Goal: Information Seeking & Learning: Learn about a topic

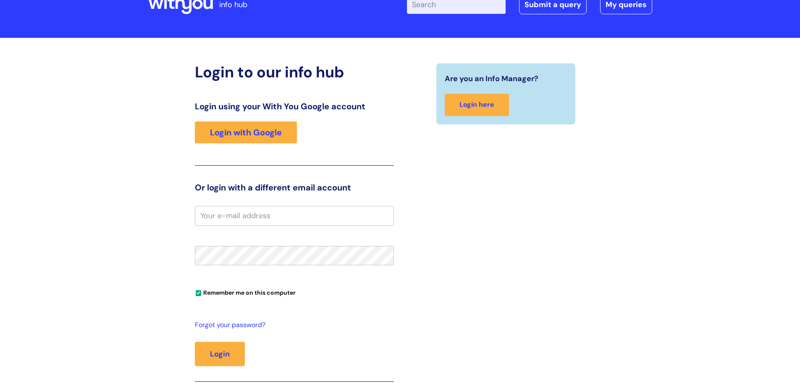
scroll to position [42, 0]
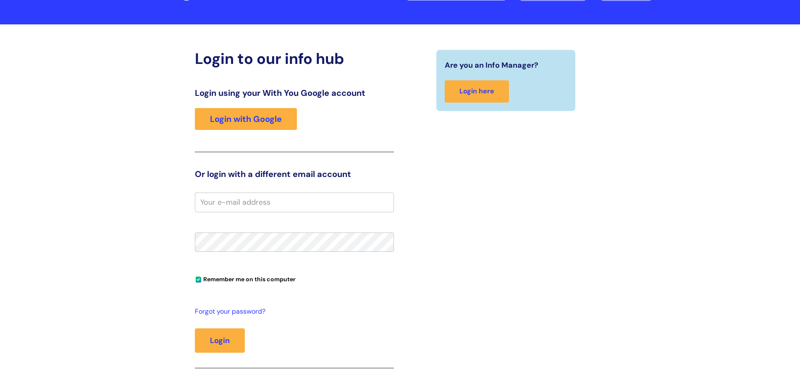
click at [272, 199] on input "email" at bounding box center [294, 201] width 199 height 19
type input "[PERSON_NAME][EMAIL_ADDRESS][PERSON_NAME][DOMAIN_NAME]"
click at [195, 290] on button "Login" at bounding box center [220, 340] width 50 height 24
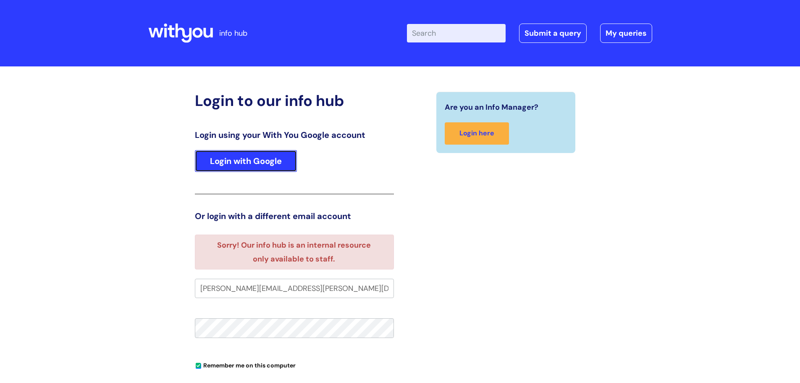
click at [262, 153] on link "Login with Google" at bounding box center [246, 161] width 102 height 22
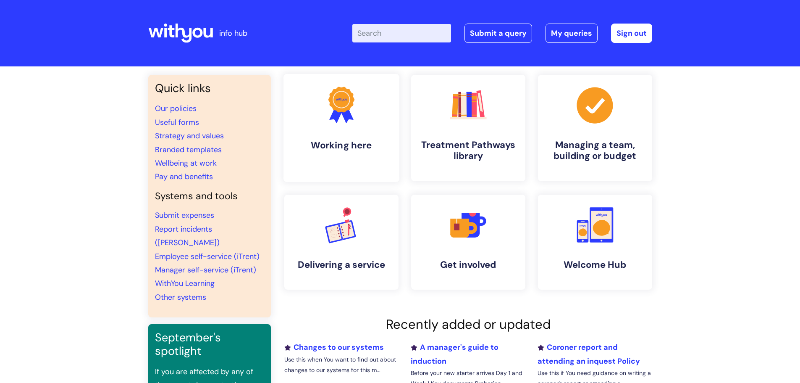
click at [313, 128] on link ".cls-1{fill:#f89b22;}.cls-1,.cls-2,.cls-3{stroke-width:0px;}.cls-2{fill:#2d3cff…" at bounding box center [341, 128] width 116 height 108
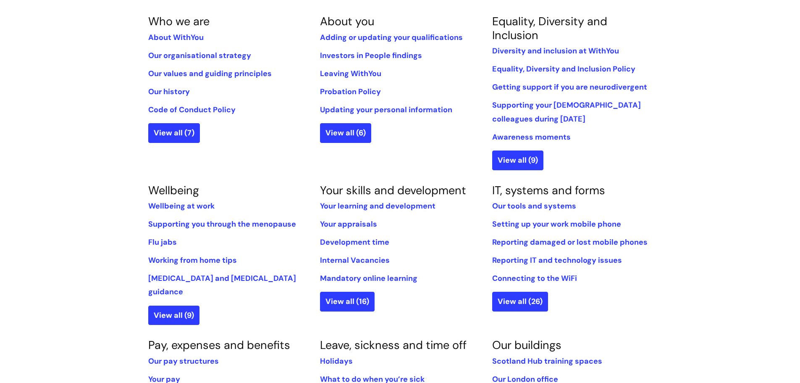
scroll to position [210, 0]
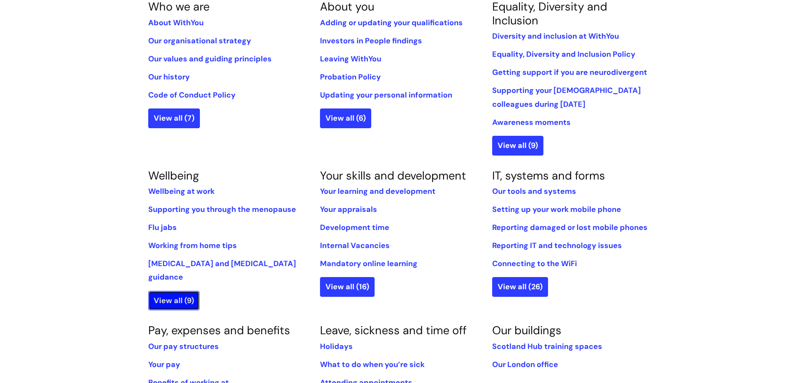
click at [181, 291] on link "View all (9)" at bounding box center [173, 300] width 51 height 19
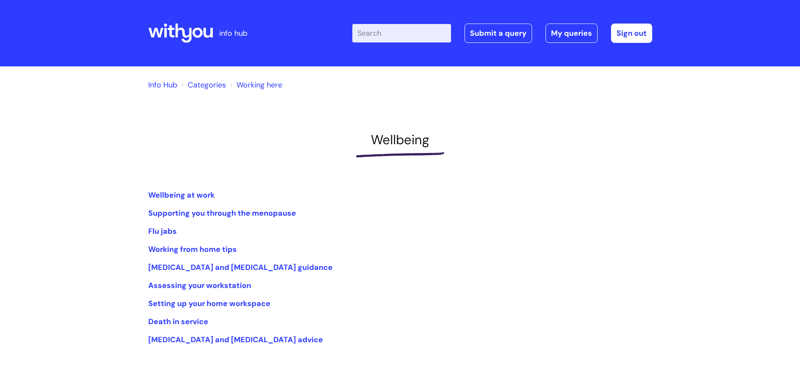
click at [402, 28] on input "Enter your search term here..." at bounding box center [401, 33] width 99 height 18
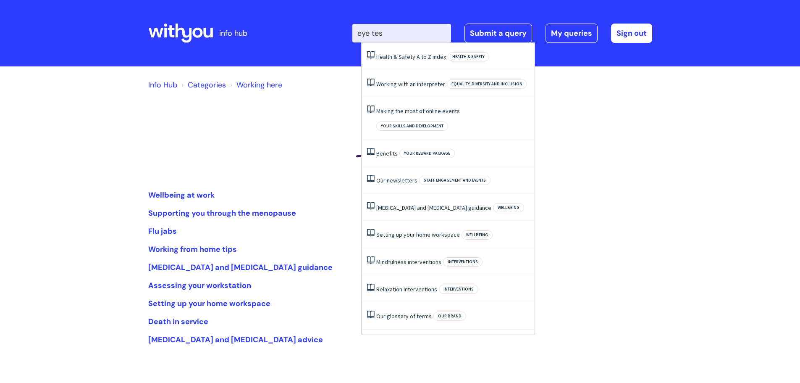
type input "eye test"
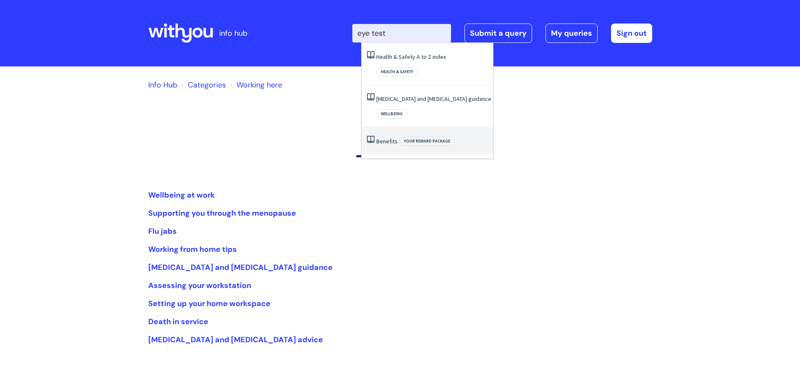
click at [390, 127] on li "Benefits Your reward package" at bounding box center [427, 140] width 131 height 27
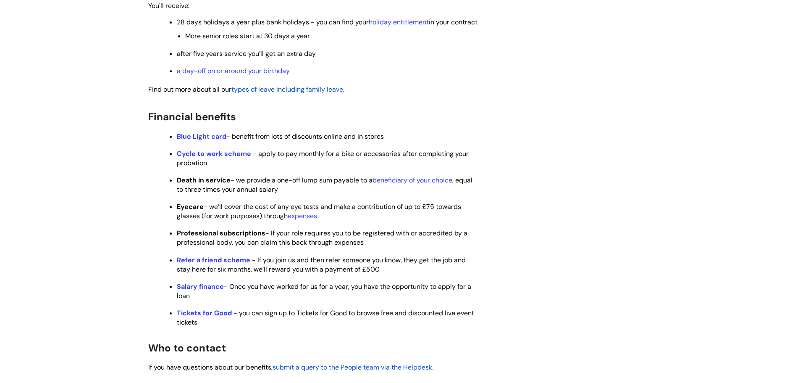
scroll to position [378, 0]
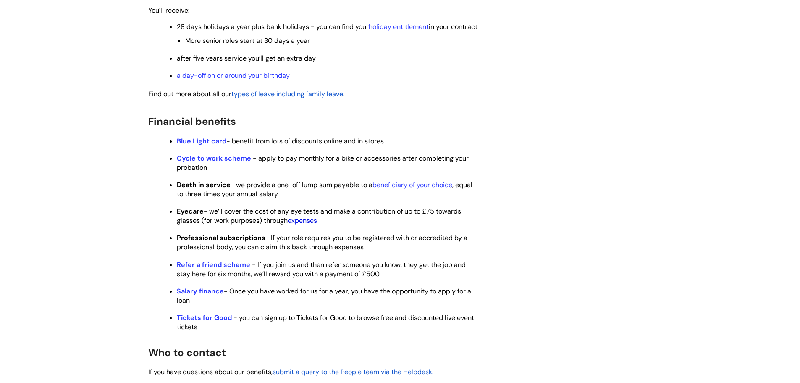
click at [310, 225] on link "expenses" at bounding box center [302, 220] width 29 height 9
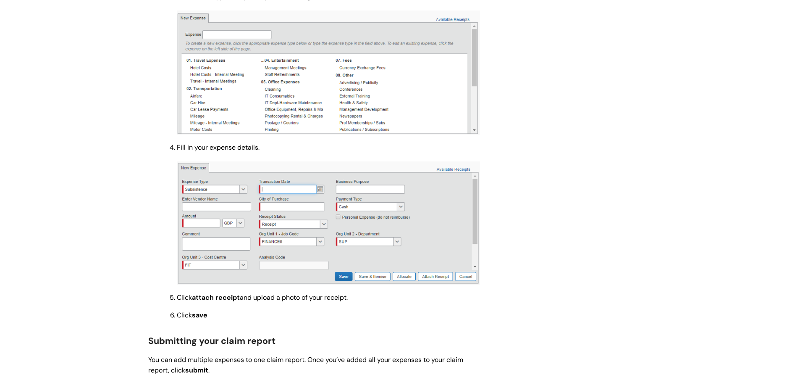
scroll to position [588, 0]
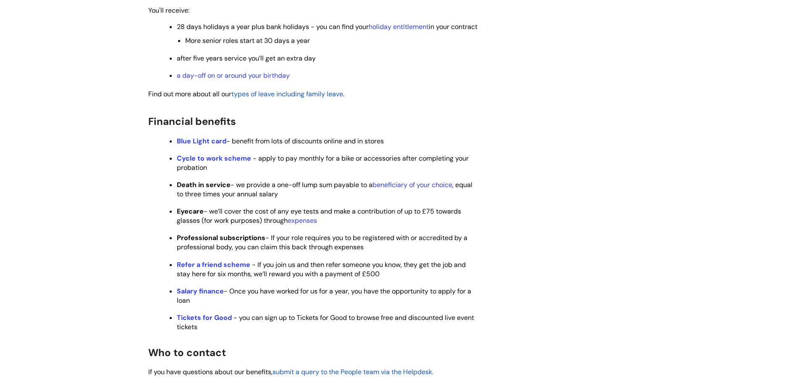
scroll to position [336, 0]
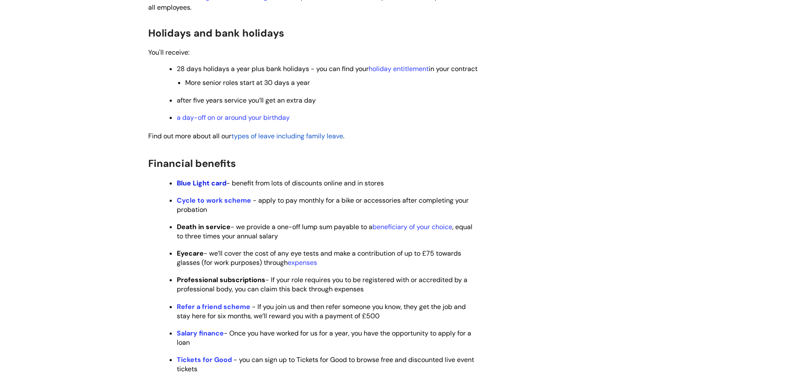
click at [209, 187] on strong "Blue Light card" at bounding box center [202, 182] width 50 height 9
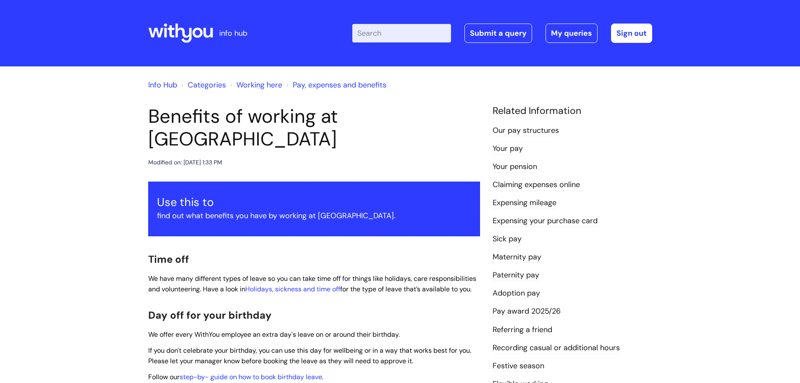
scroll to position [898, 0]
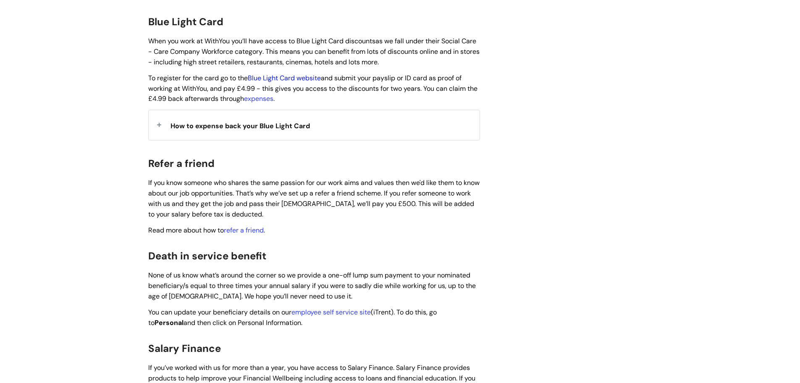
click at [294, 73] on link "Blue Light Card website" at bounding box center [284, 77] width 73 height 9
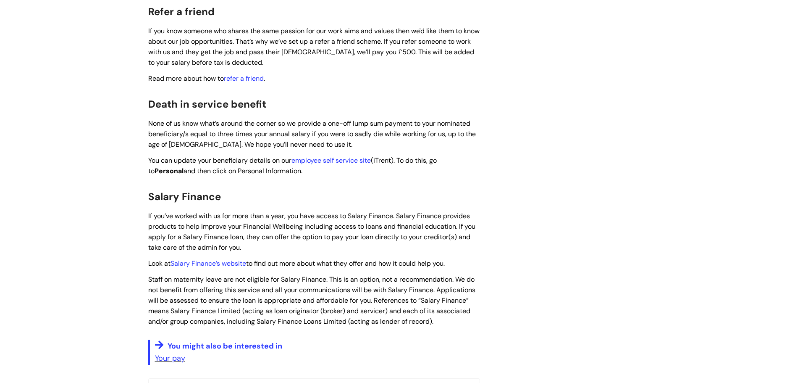
scroll to position [1176, 0]
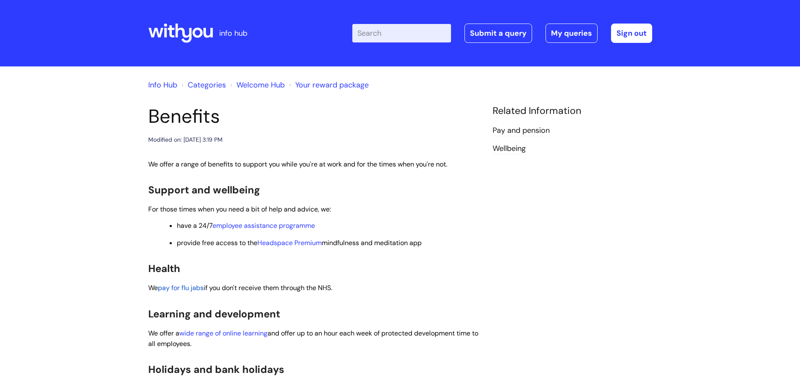
scroll to position [336, 0]
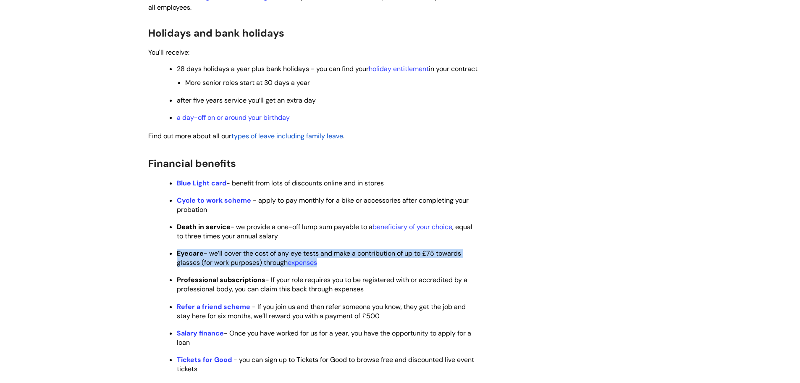
drag, startPoint x: 177, startPoint y: 262, endPoint x: 335, endPoint y: 267, distance: 158.0
click at [335, 267] on p "Eyecare - we’ll cover the cost of any eye tests and make a contribution of up t…" at bounding box center [328, 258] width 303 height 18
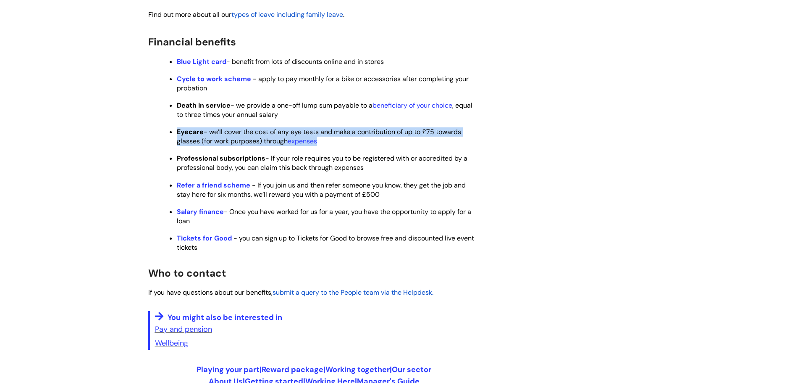
scroll to position [462, 0]
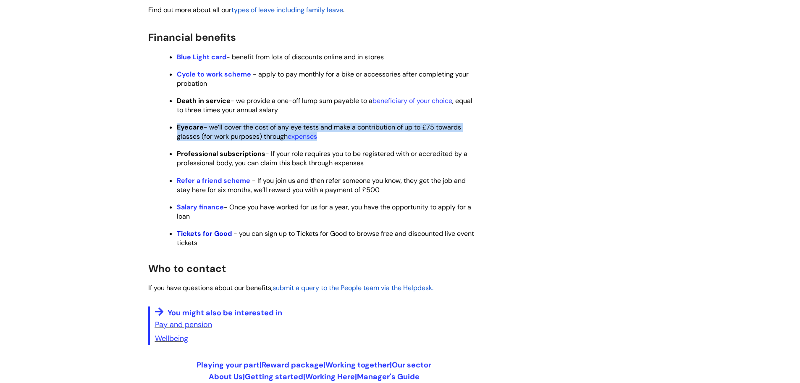
click at [215, 238] on strong "Tickets for Good" at bounding box center [204, 233] width 55 height 9
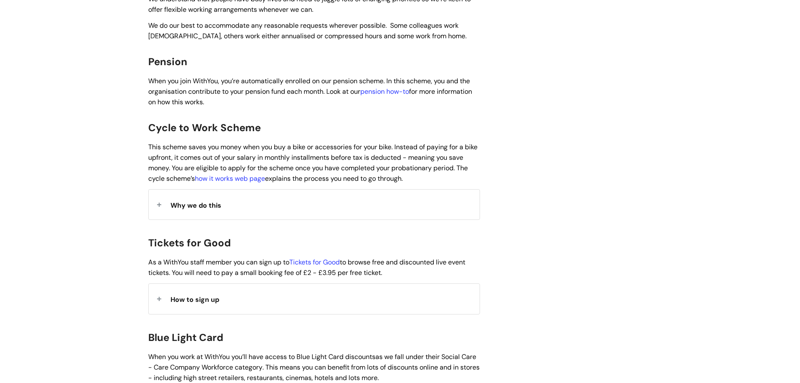
scroll to position [588, 0]
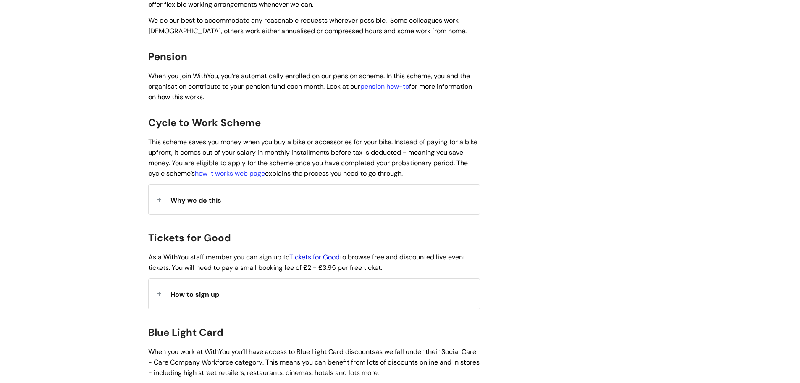
click at [314, 252] on link "Tickets for Good" at bounding box center [314, 256] width 50 height 9
